Goal: Task Accomplishment & Management: Manage account settings

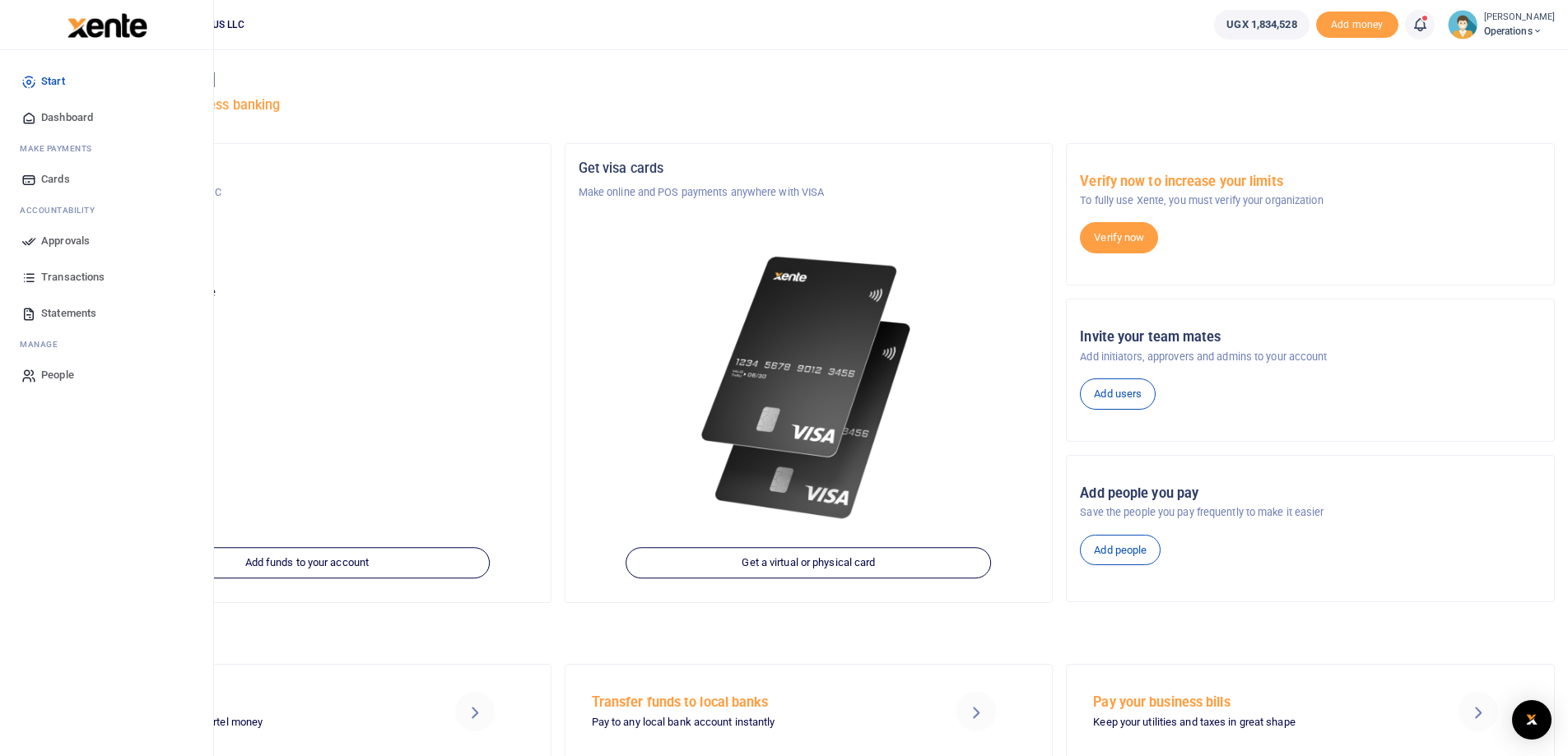
click at [72, 241] on span "Approvals" at bounding box center [65, 241] width 48 height 17
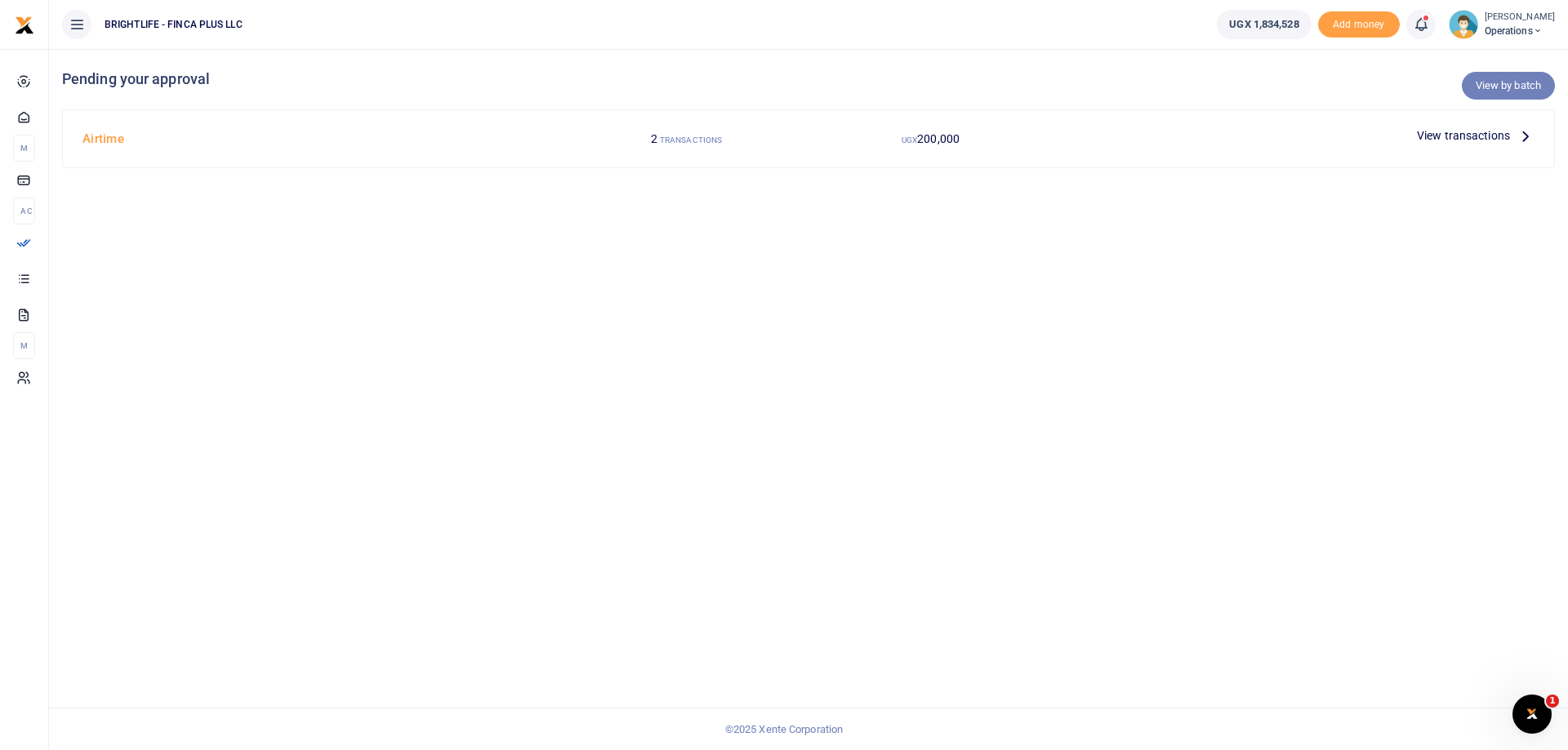
click at [1491, 94] on link "View by batch" at bounding box center [1508, 85] width 93 height 27
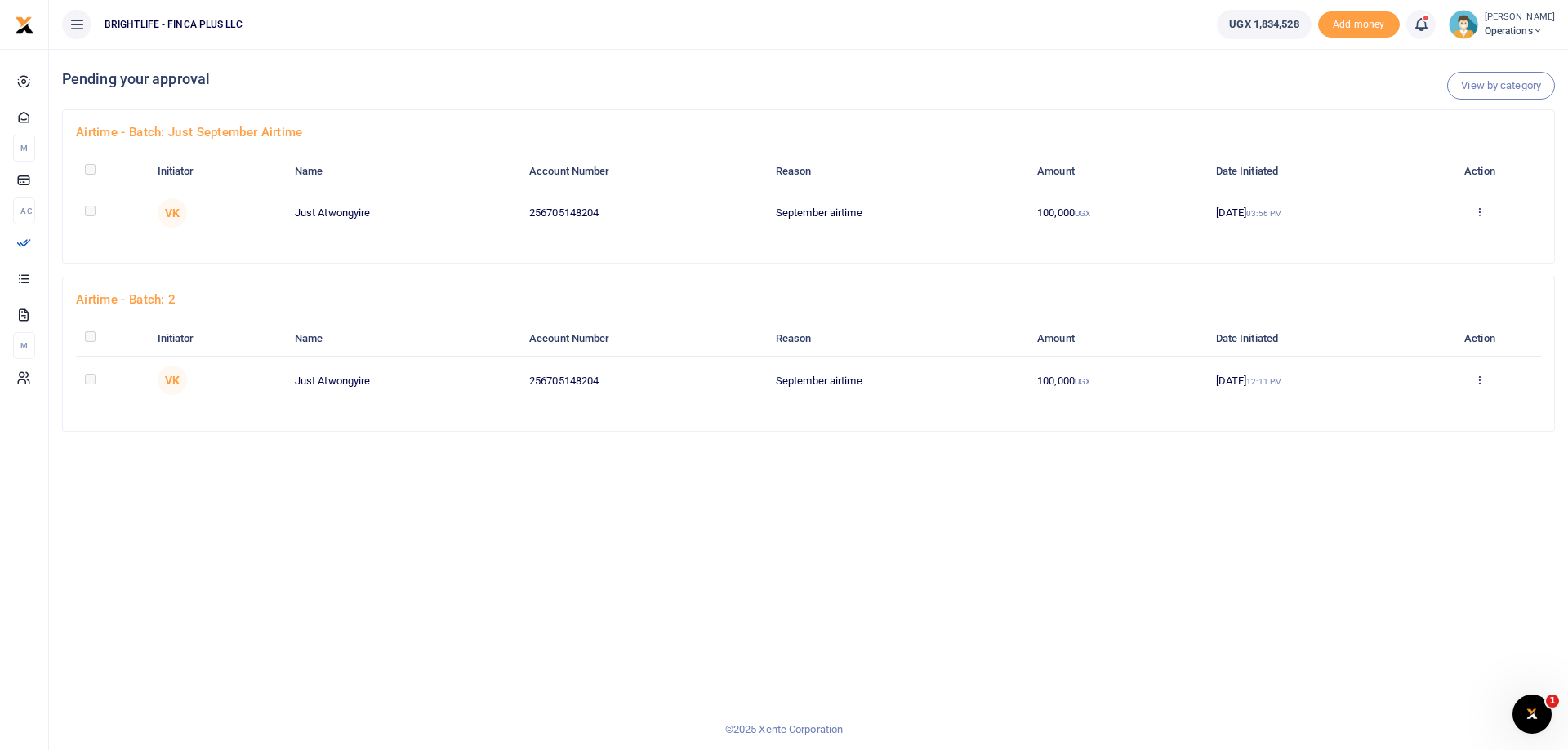
click at [100, 213] on td at bounding box center [112, 212] width 71 height 48
click at [1485, 216] on icon at bounding box center [1479, 211] width 11 height 12
click at [1426, 238] on link "Approve" at bounding box center [1424, 239] width 129 height 23
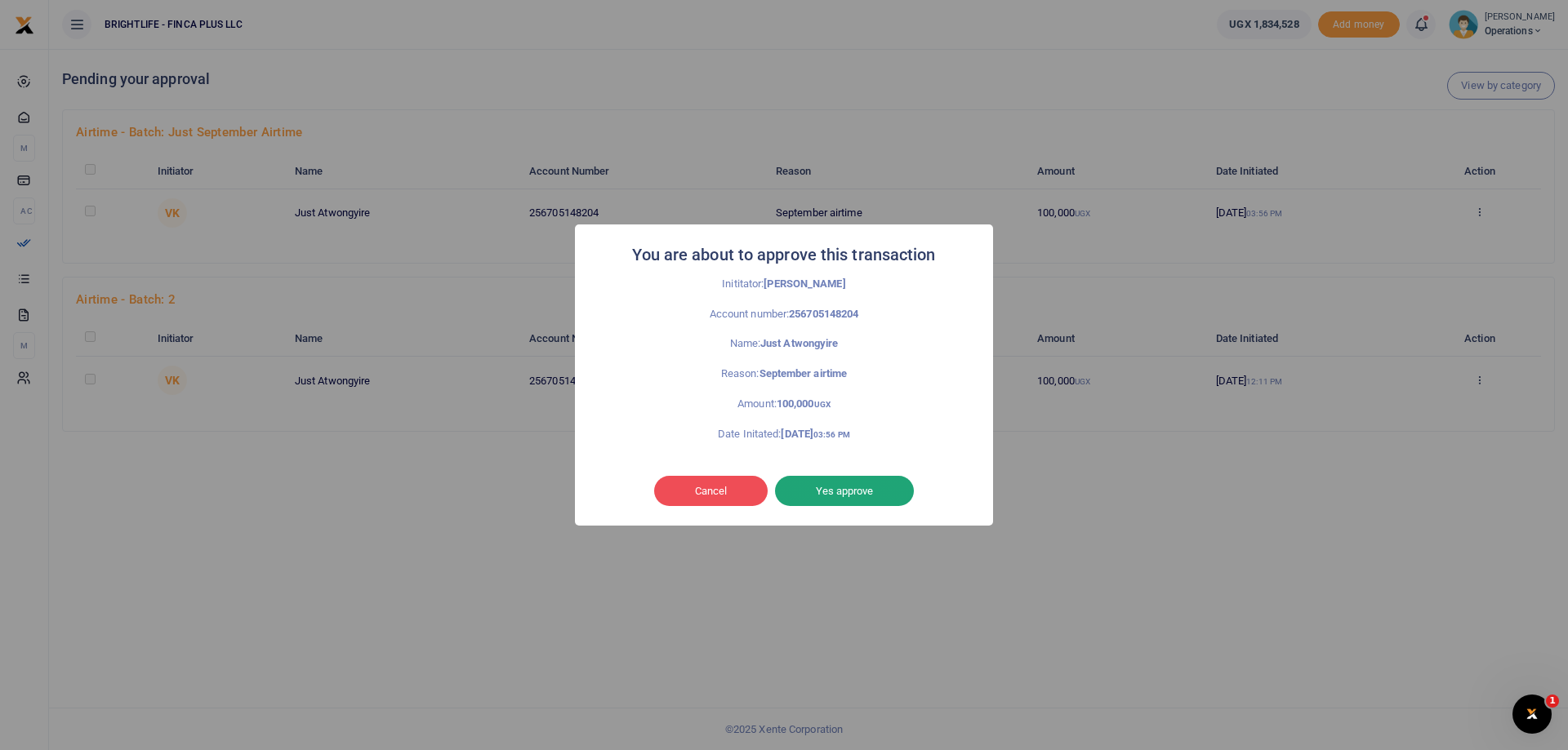
click at [834, 491] on button "Yes approve" at bounding box center [844, 492] width 139 height 31
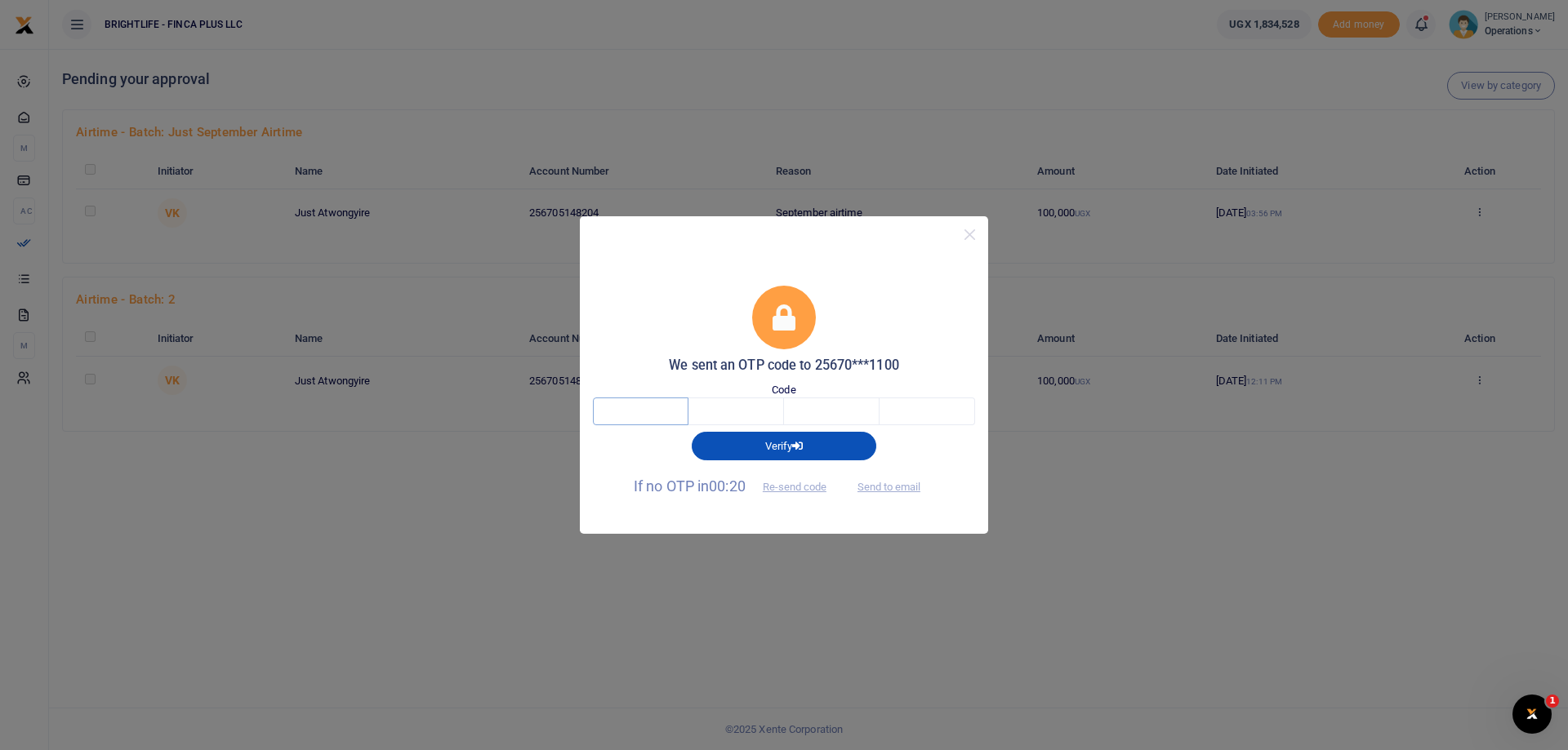
click at [651, 417] on input "text" at bounding box center [641, 411] width 96 height 27
type input "1"
type input "8"
type input "4"
type input "5"
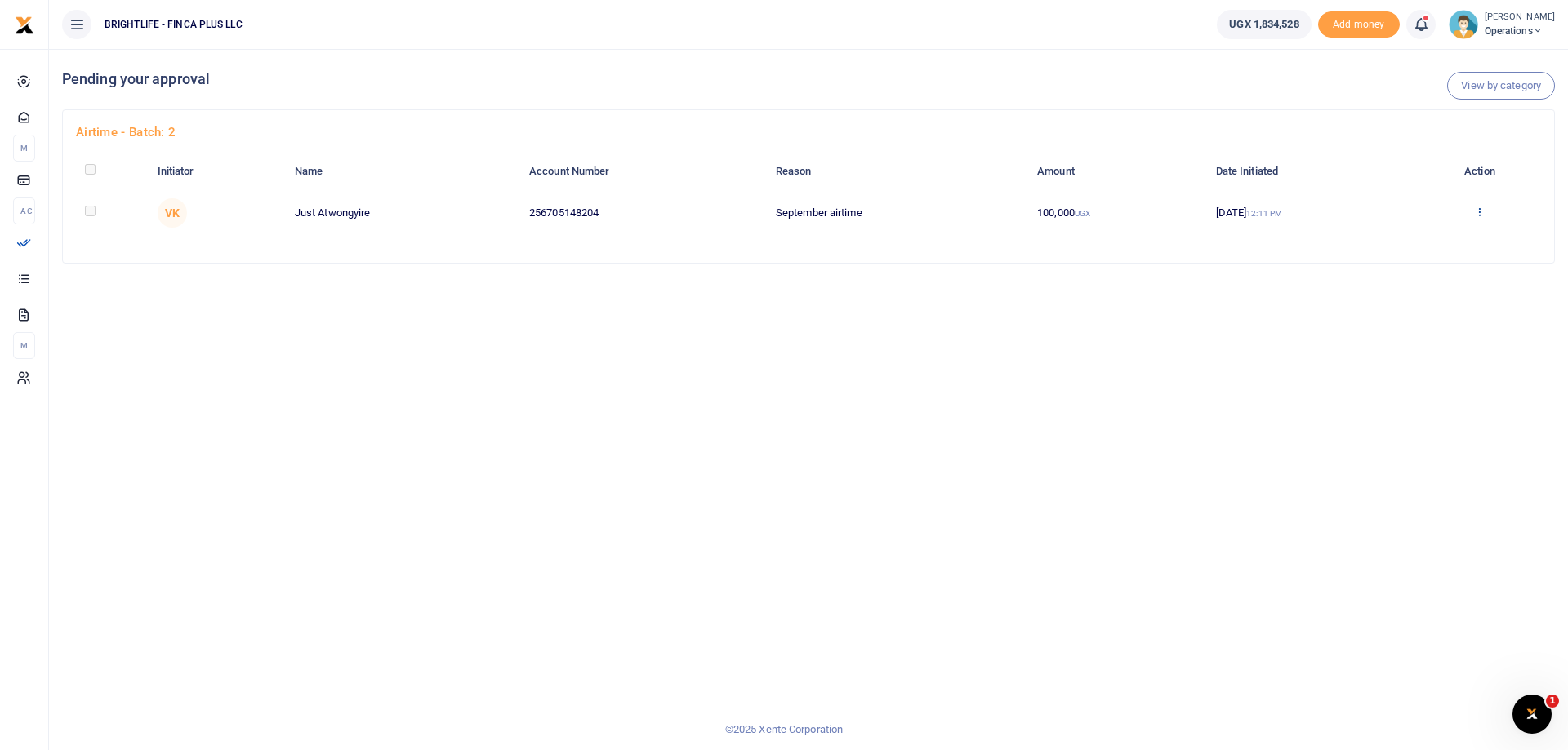
click at [1479, 212] on icon at bounding box center [1479, 211] width 11 height 12
click at [1411, 272] on link "Decline" at bounding box center [1424, 275] width 129 height 23
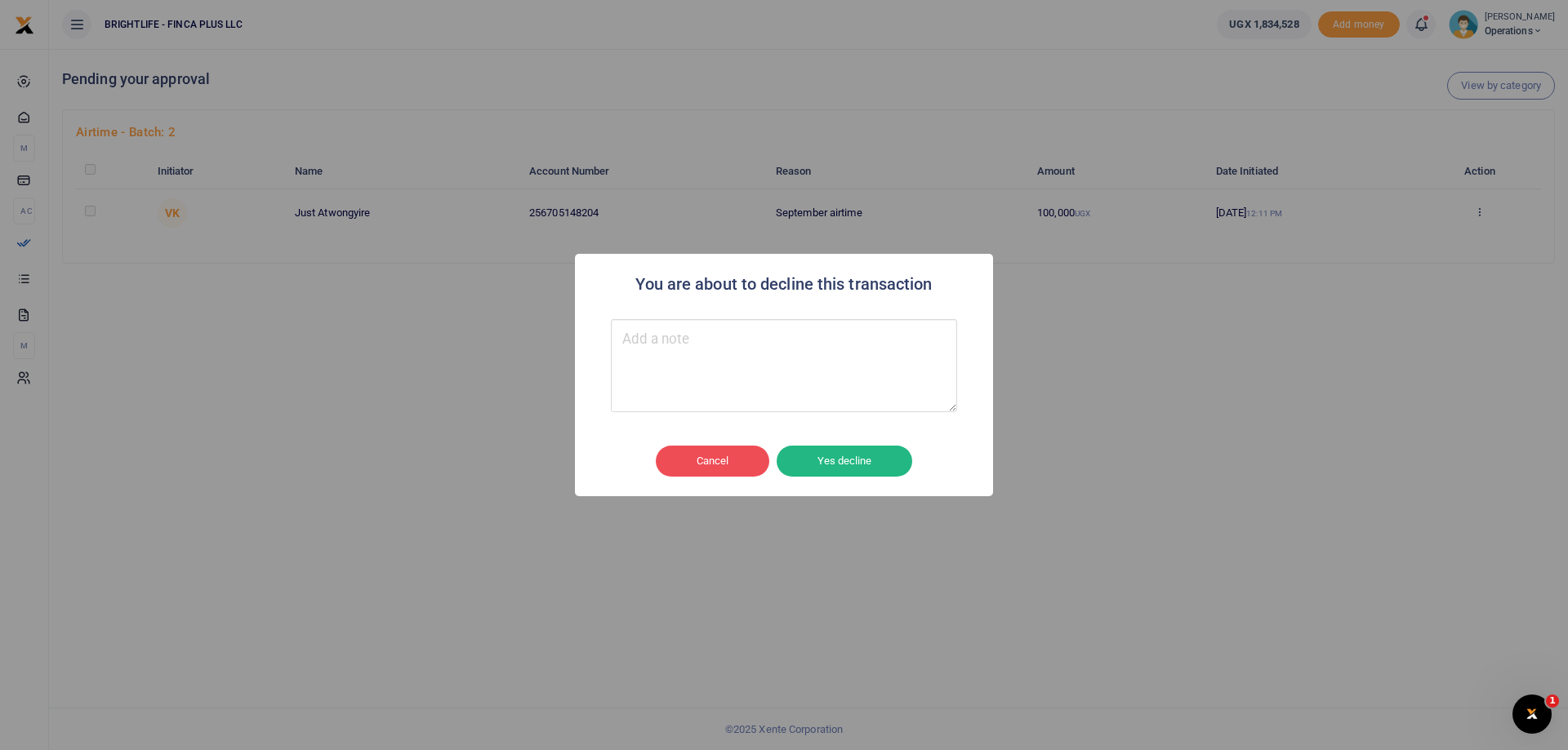
click at [716, 361] on textarea "Type your message here" at bounding box center [784, 365] width 347 height 93
type textarea "D"
click at [878, 462] on button "Yes decline" at bounding box center [844, 461] width 135 height 31
